Goal: Transaction & Acquisition: Purchase product/service

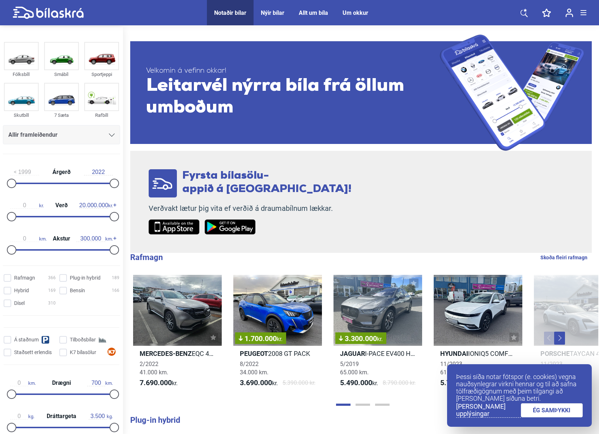
click at [43, 137] on span "Allir framleiðendur" at bounding box center [32, 135] width 49 height 10
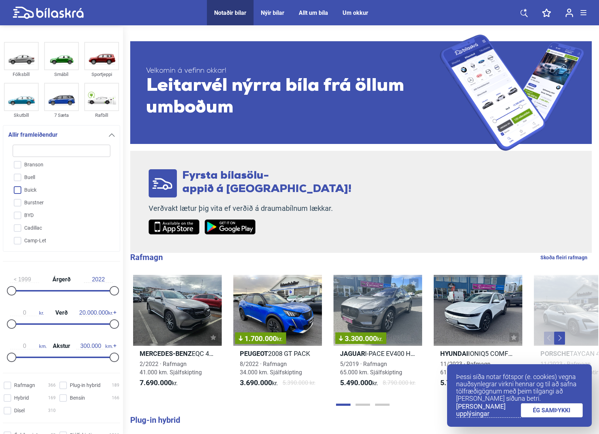
scroll to position [94, 0]
click at [36, 196] on input "BMW" at bounding box center [57, 199] width 98 height 13
checkbox input "true"
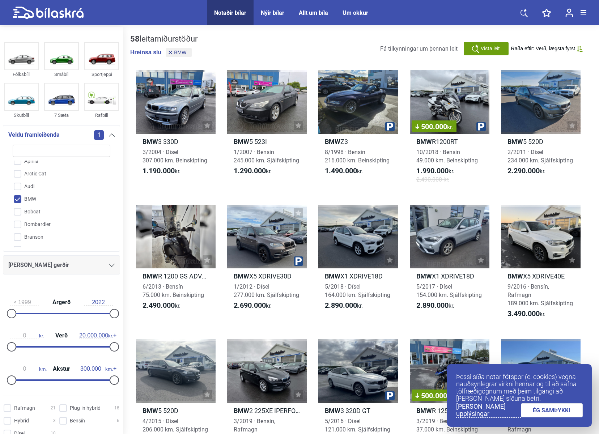
click at [72, 266] on div "[PERSON_NAME] gerðir" at bounding box center [61, 265] width 106 height 10
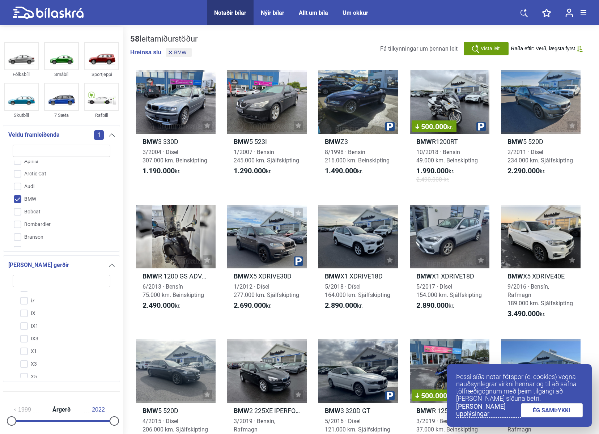
scroll to position [103, 0]
click at [28, 357] on input "X6" at bounding box center [57, 358] width 98 height 13
checkbox input "true"
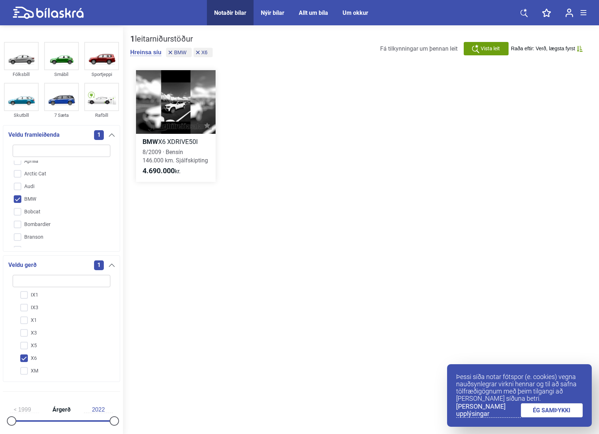
click at [182, 109] on div at bounding box center [176, 102] width 80 height 64
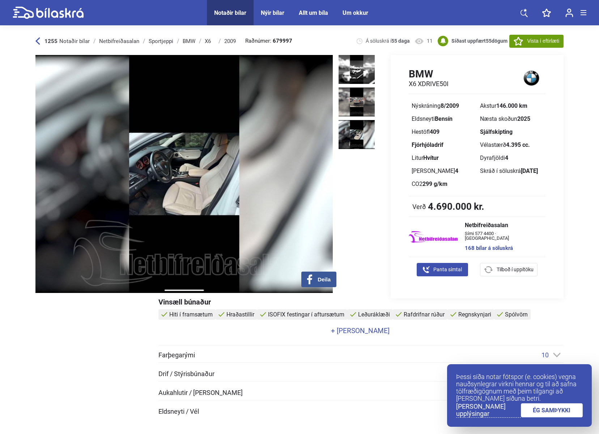
drag, startPoint x: 276, startPoint y: 196, endPoint x: 133, endPoint y: 183, distance: 143.1
click at [133, 183] on img at bounding box center [183, 174] width 297 height 238
click at [358, 121] on img at bounding box center [357, 134] width 36 height 29
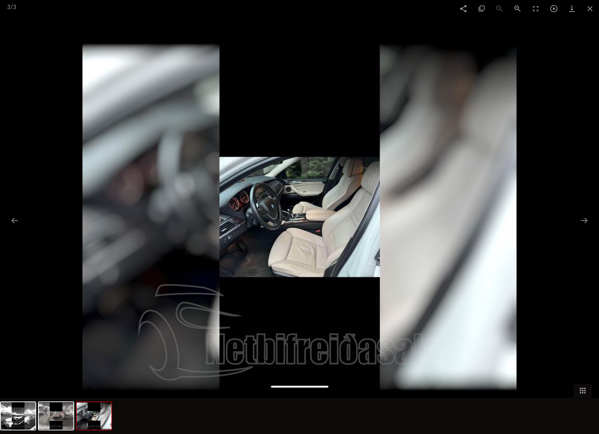
drag, startPoint x: 346, startPoint y: 199, endPoint x: 180, endPoint y: 181, distance: 167.0
click at [223, 187] on img at bounding box center [299, 216] width 434 height 347
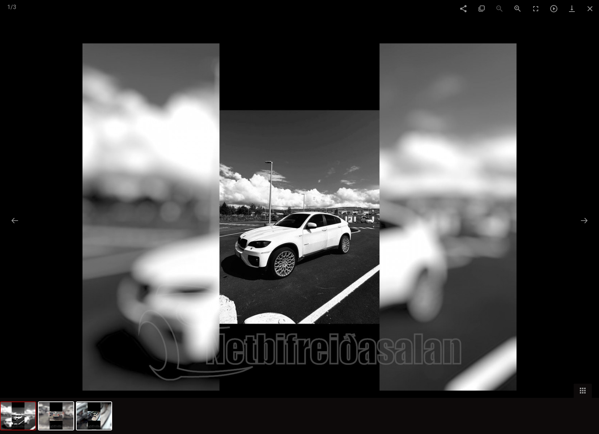
drag, startPoint x: 406, startPoint y: 184, endPoint x: 186, endPoint y: 160, distance: 221.7
click at [327, 179] on img at bounding box center [299, 216] width 434 height 347
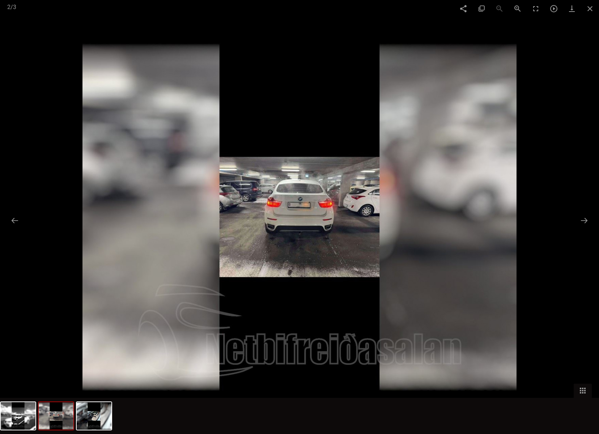
drag, startPoint x: 370, startPoint y: 165, endPoint x: 191, endPoint y: 147, distance: 180.3
click at [228, 152] on img at bounding box center [299, 216] width 434 height 347
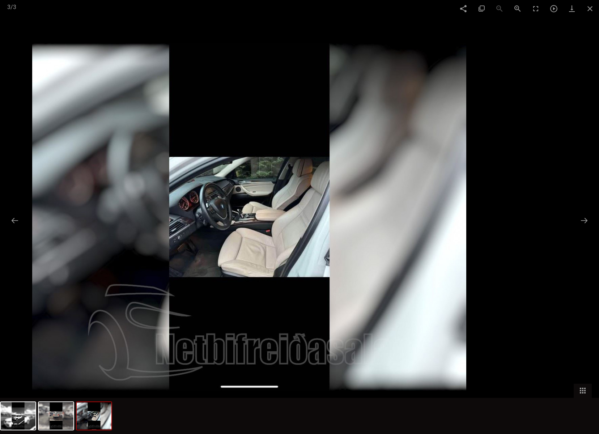
drag, startPoint x: 361, startPoint y: 155, endPoint x: 217, endPoint y: 139, distance: 144.6
click at [253, 146] on img at bounding box center [249, 216] width 434 height 347
